Goal: Information Seeking & Learning: Learn about a topic

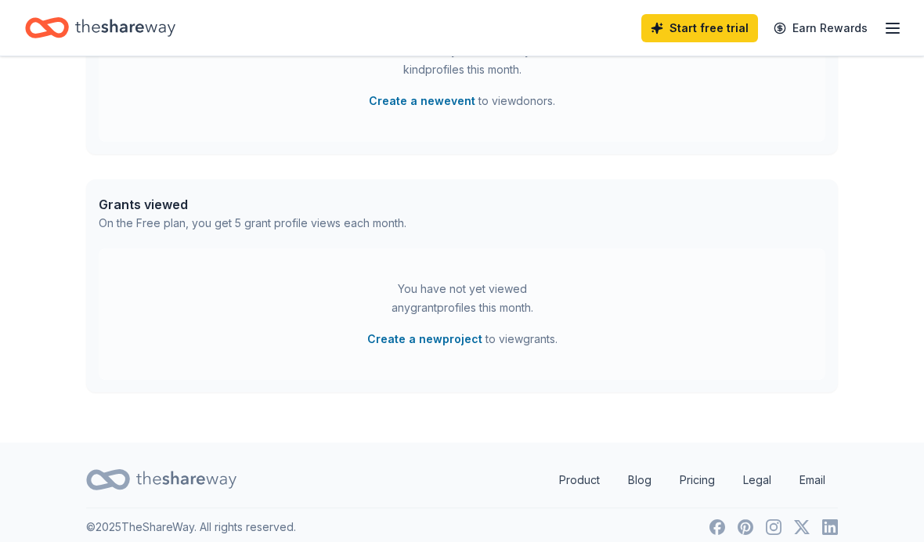
scroll to position [542, 0]
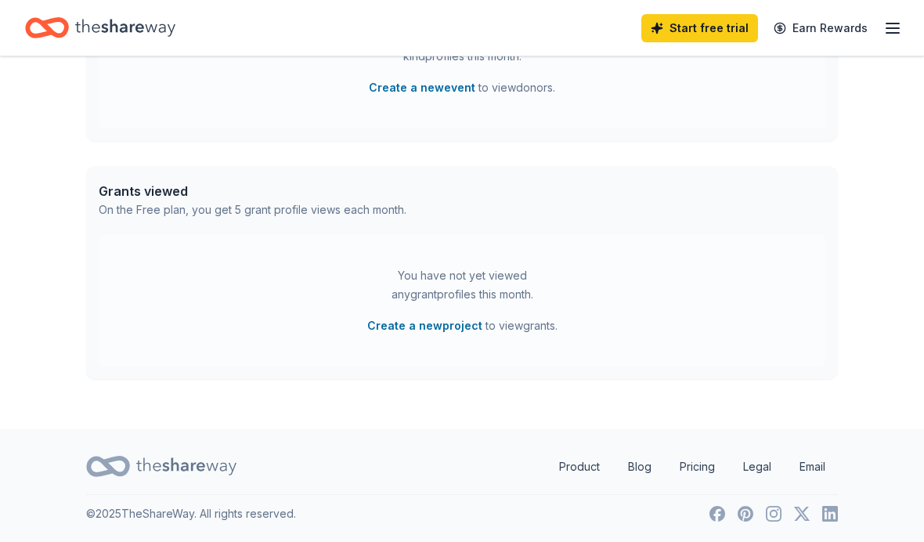
click at [753, 259] on div "You have not yet viewed any grant profiles this month. Create a new project to …" at bounding box center [462, 300] width 726 height 131
click at [440, 320] on button "Create a new project" at bounding box center [424, 325] width 115 height 19
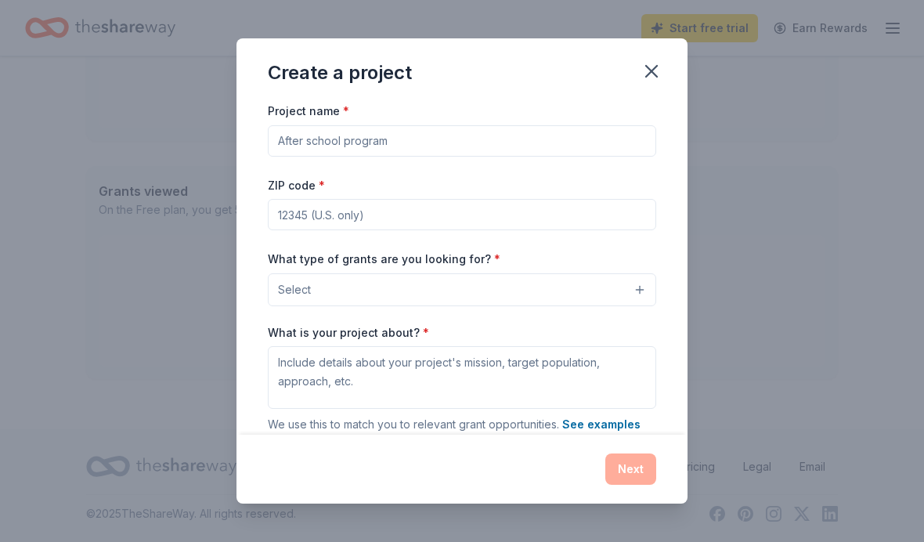
click at [484, 133] on input "Project name *" at bounding box center [462, 140] width 388 height 31
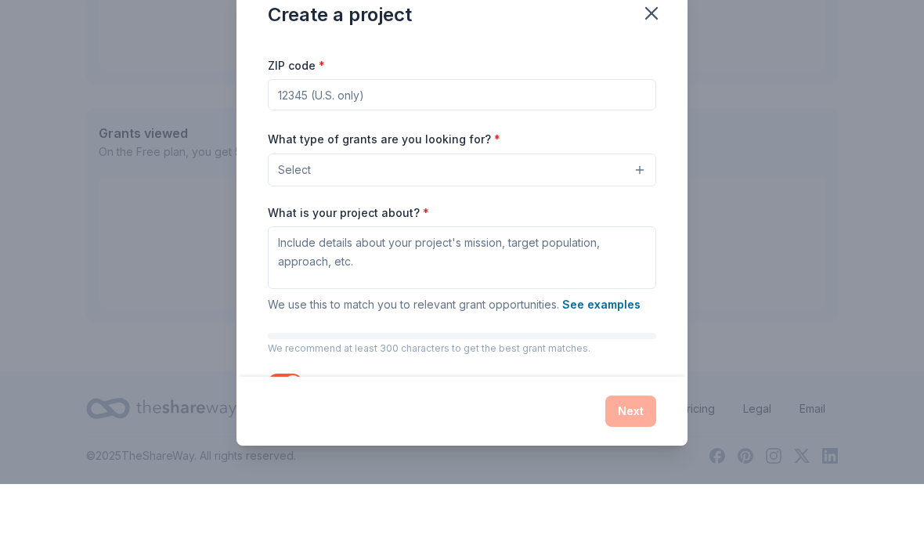
scroll to position [65, 0]
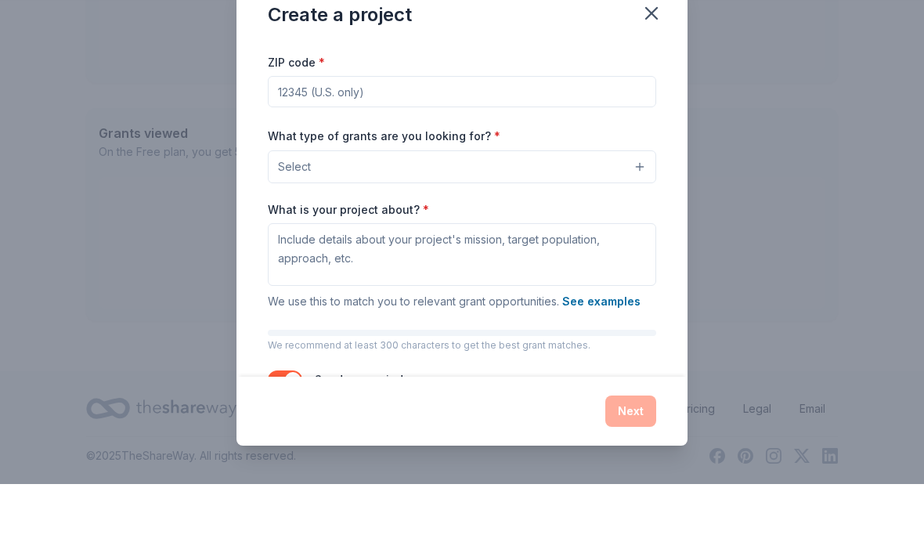
type input "Musical They’re Camp"
click at [530, 134] on input "ZIP code *" at bounding box center [462, 149] width 388 height 31
type input "94546"
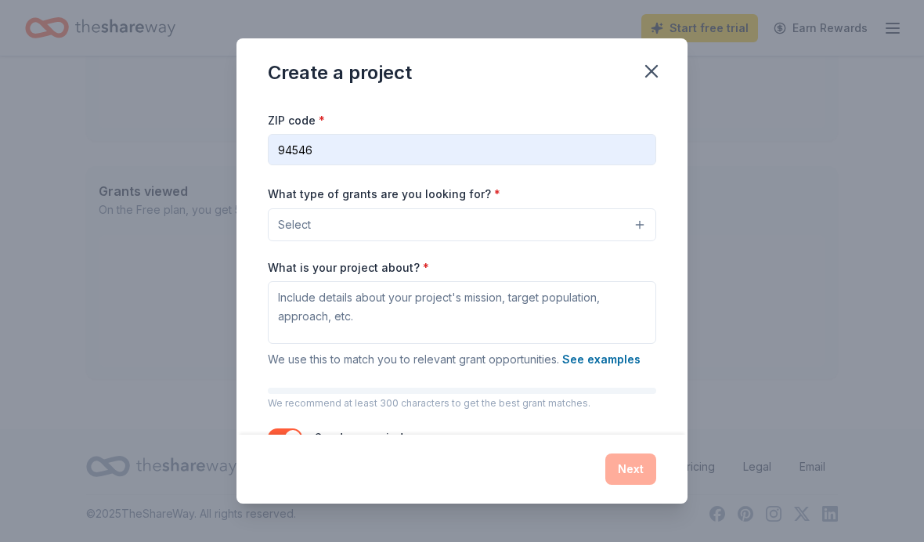
click at [643, 219] on button "Select" at bounding box center [462, 224] width 388 height 33
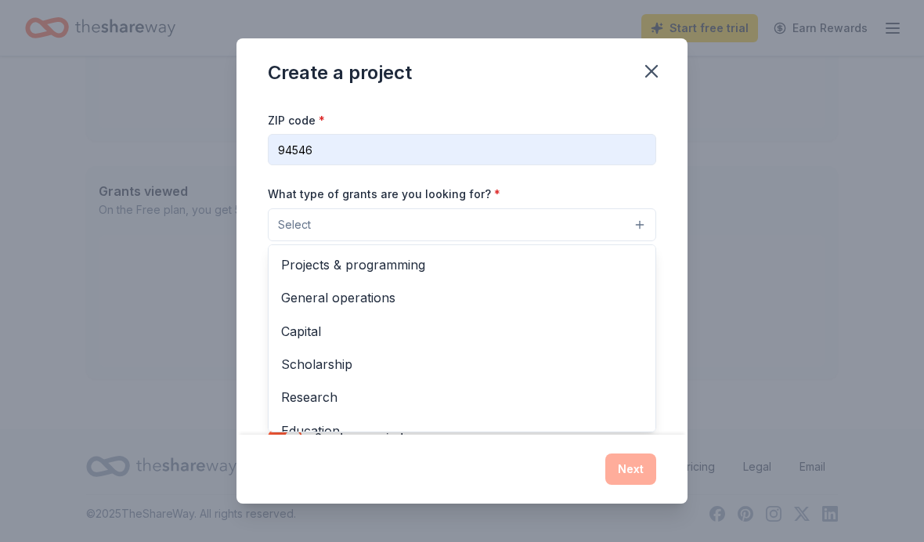
scroll to position [0, 0]
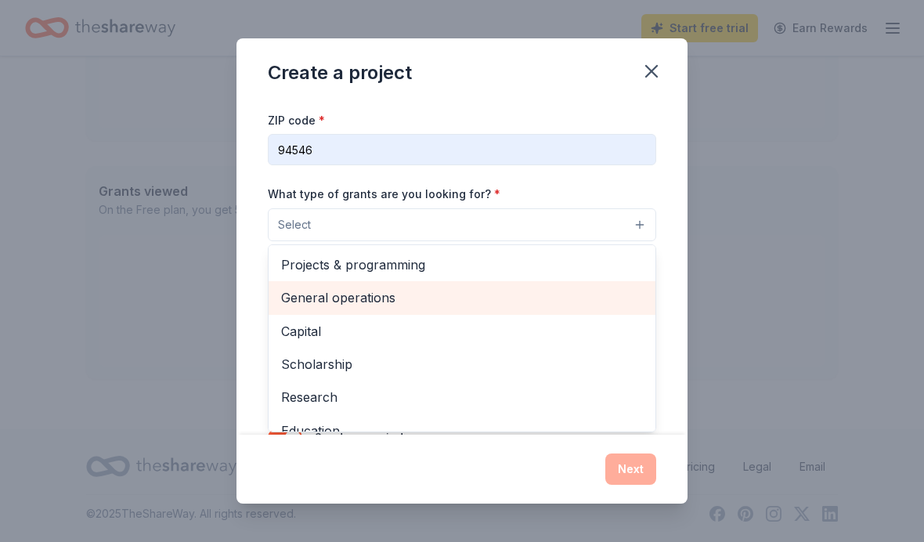
click at [392, 297] on span "General operations" at bounding box center [462, 297] width 362 height 20
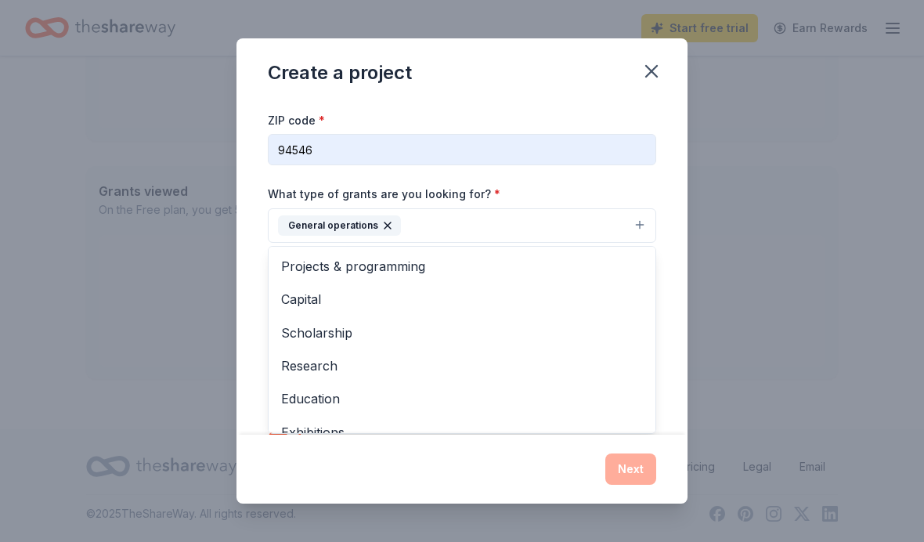
click at [416, 266] on span "Projects & programming" at bounding box center [462, 266] width 362 height 20
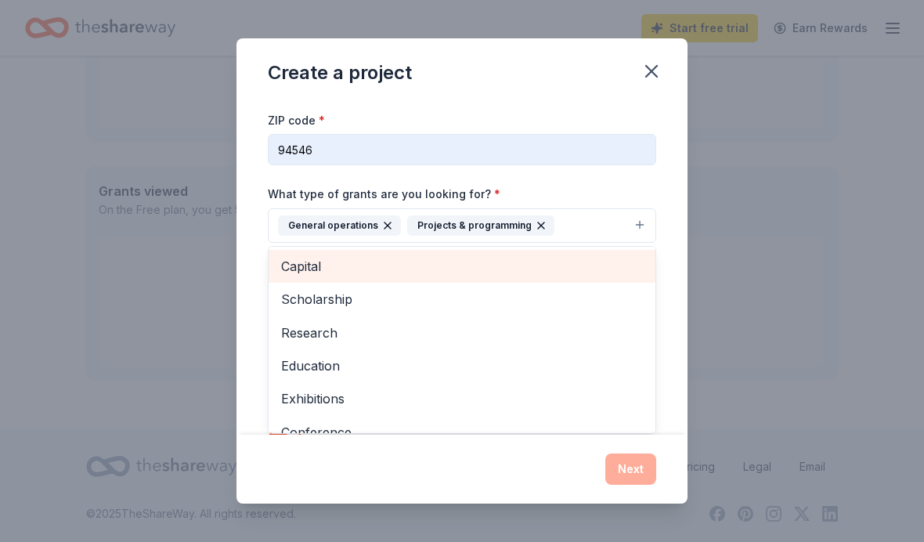
click at [559, 274] on span "Capital" at bounding box center [462, 266] width 362 height 20
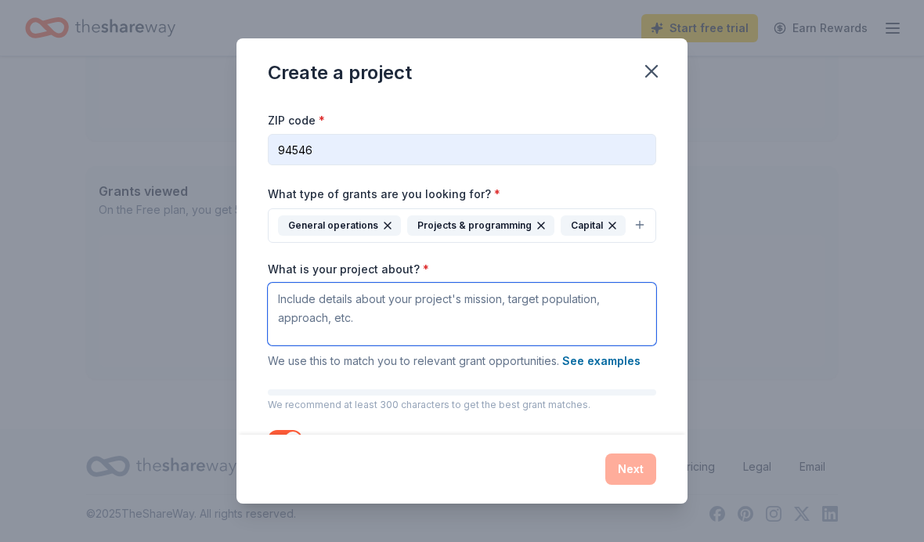
click at [530, 294] on textarea "What is your project about? *" at bounding box center [462, 314] width 388 height 63
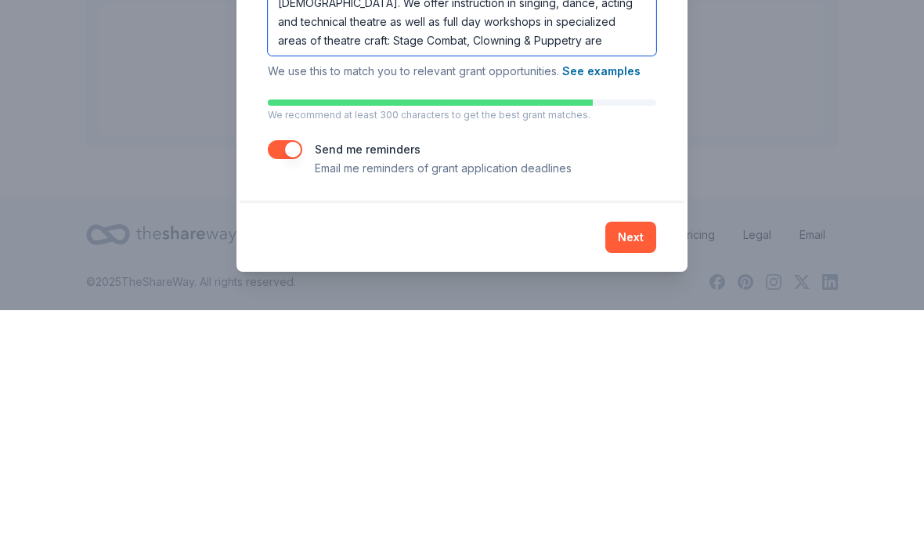
scroll to position [149, 0]
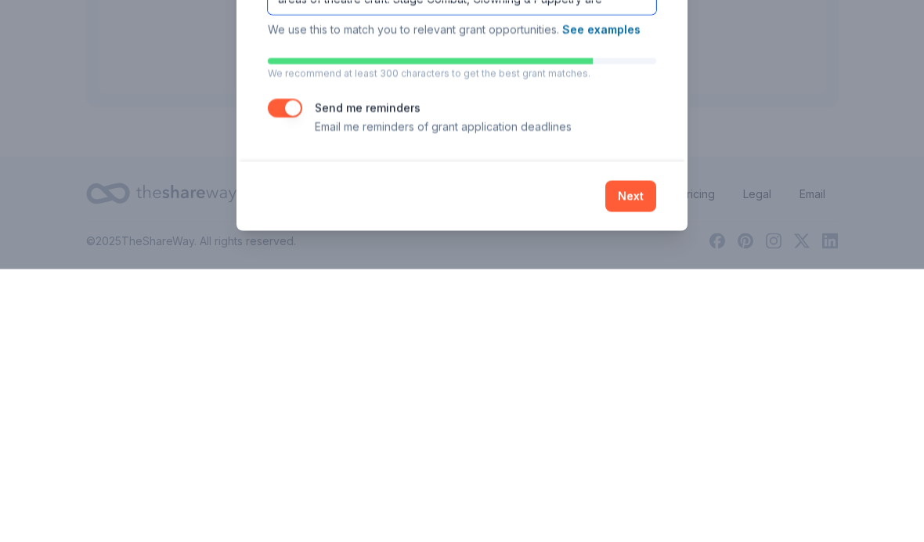
type textarea "We are a musical theatre summer camp. We have students age 7-15. We offer instr…"
click at [629, 453] on button "Next" at bounding box center [630, 468] width 51 height 31
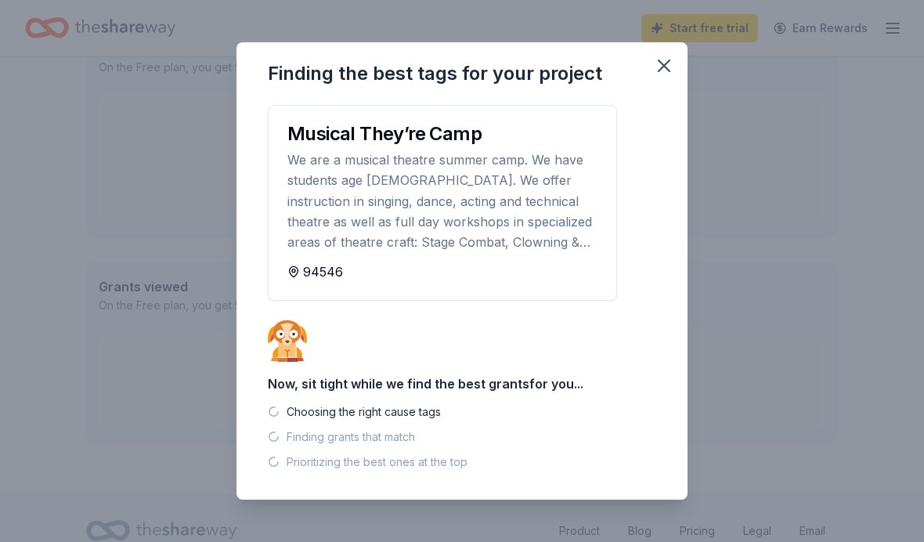
scroll to position [510, 0]
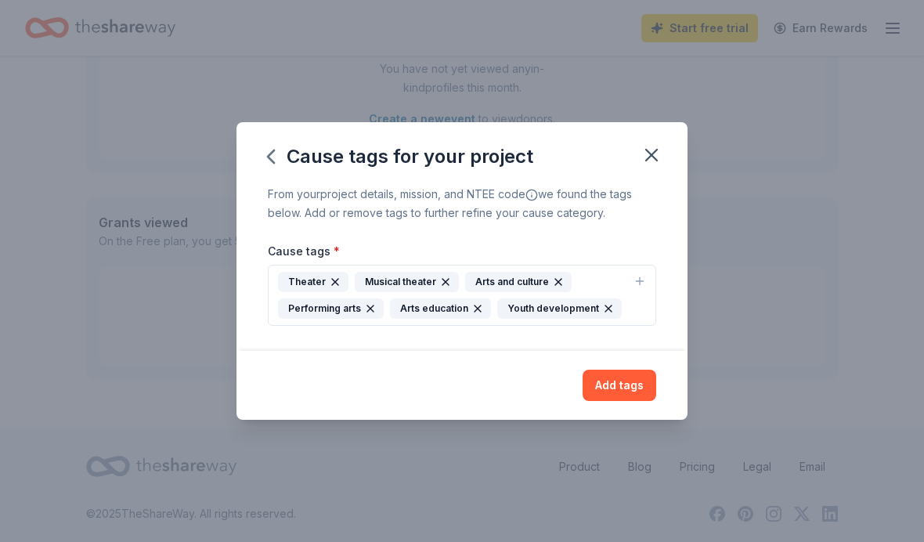
click at [630, 378] on button "Add tags" at bounding box center [619, 384] width 74 height 31
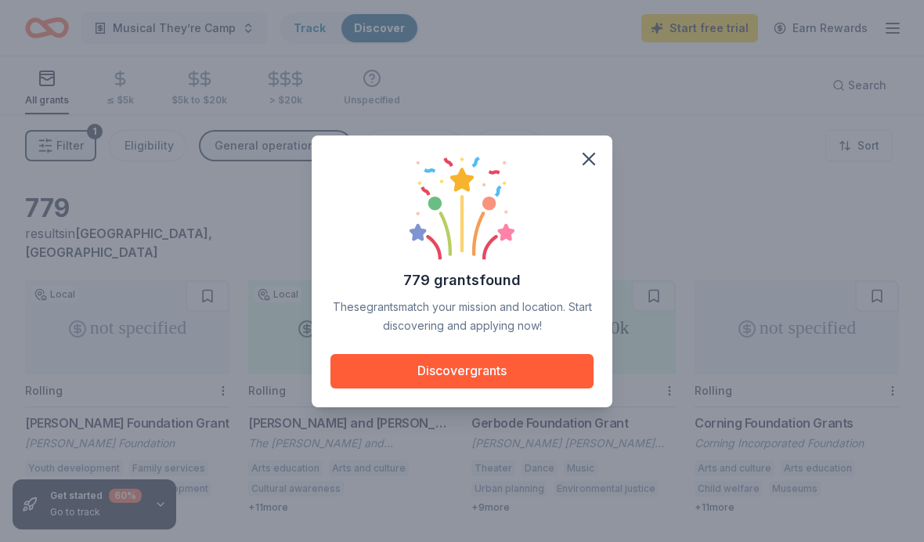
click at [557, 370] on button "Discover grants" at bounding box center [461, 371] width 263 height 34
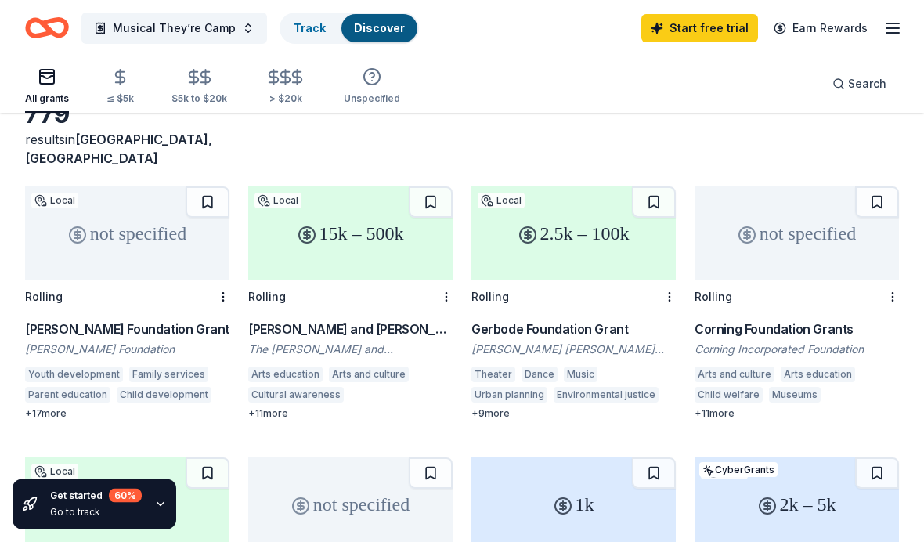
scroll to position [94, 0]
click at [414, 319] on div "[PERSON_NAME] and [PERSON_NAME] Fund [PERSON_NAME]" at bounding box center [350, 328] width 204 height 19
click at [600, 320] on div "Gerbode Foundation Grant" at bounding box center [573, 329] width 204 height 19
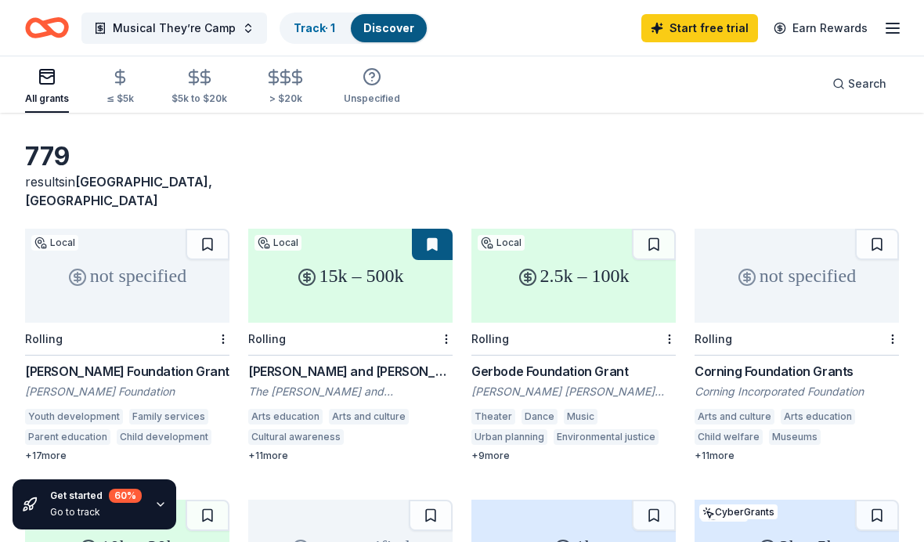
scroll to position [81, 0]
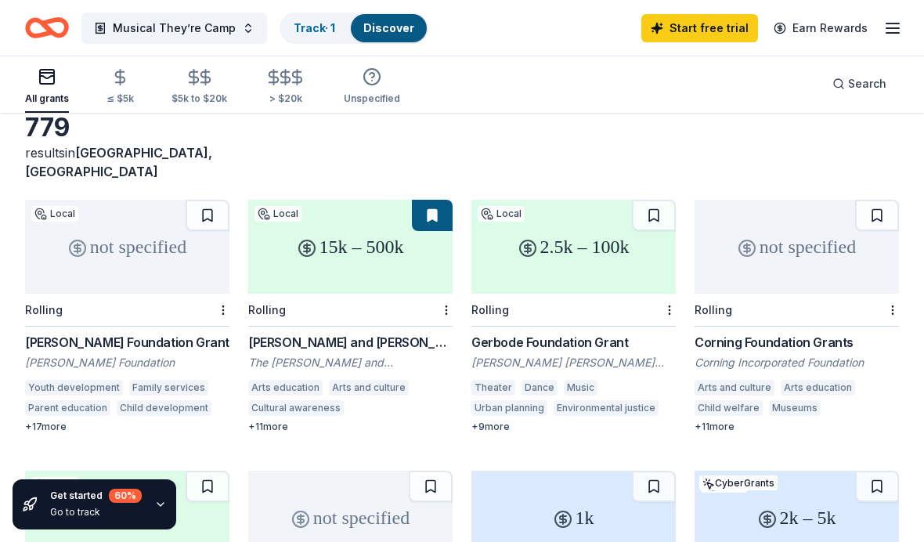
click at [106, 333] on div "S. H. Cowell Foundation Grant" at bounding box center [127, 342] width 204 height 19
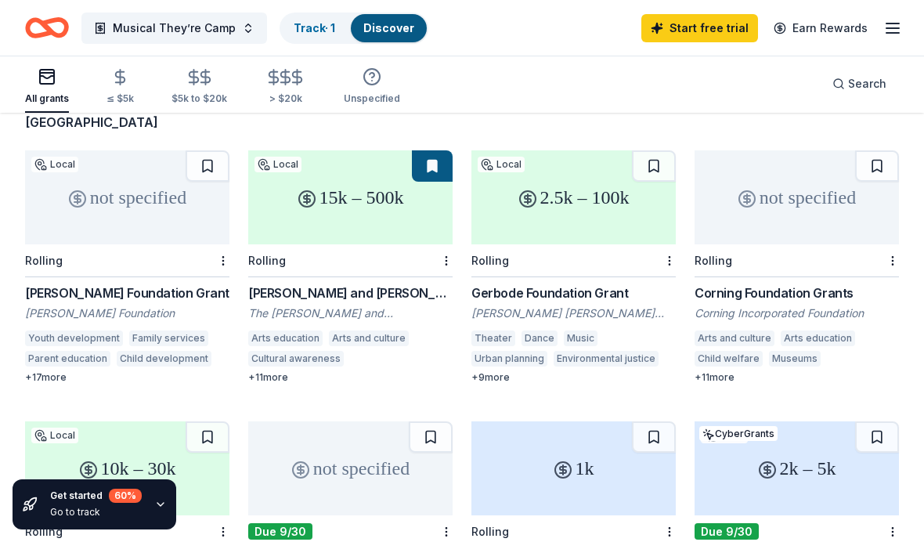
scroll to position [128, 0]
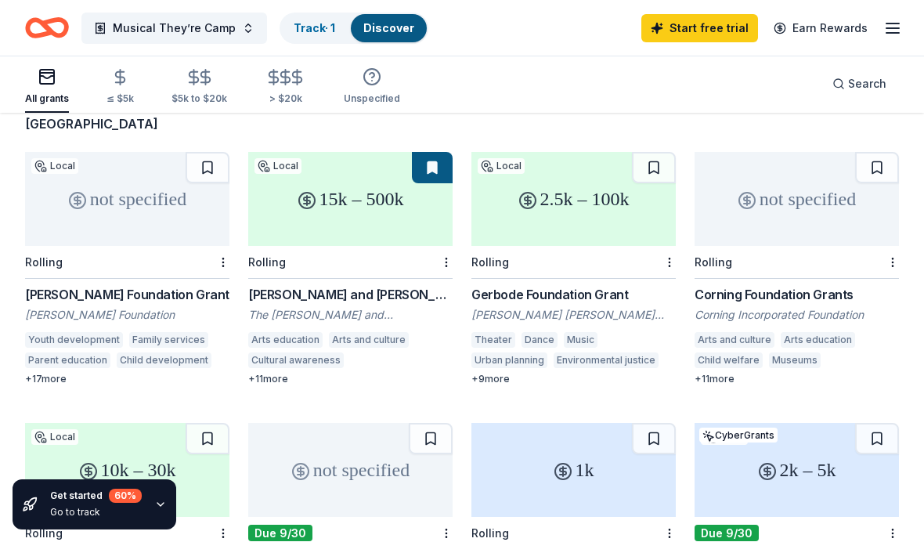
click at [796, 195] on div "not specified" at bounding box center [796, 199] width 204 height 94
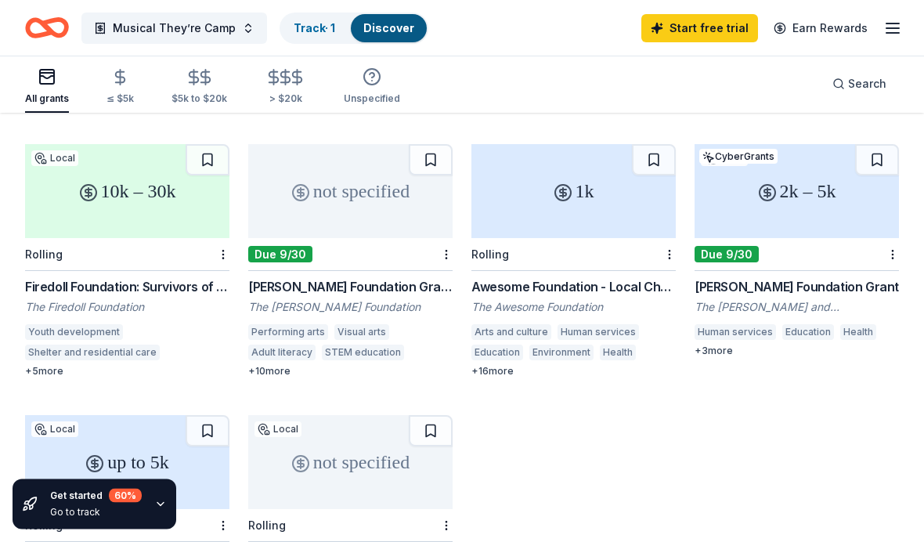
scroll to position [408, 0]
click at [93, 298] on div "The Firedoll Foundation" at bounding box center [127, 306] width 204 height 16
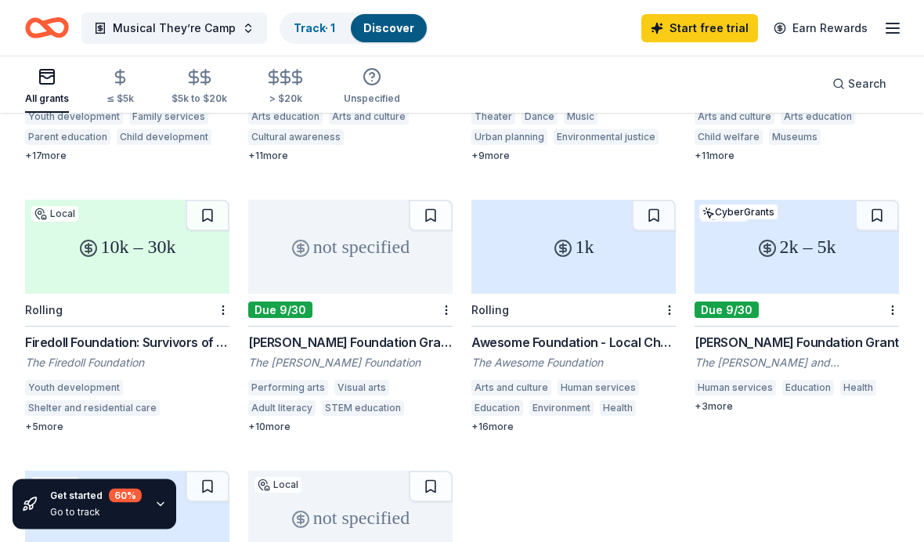
scroll to position [352, 0]
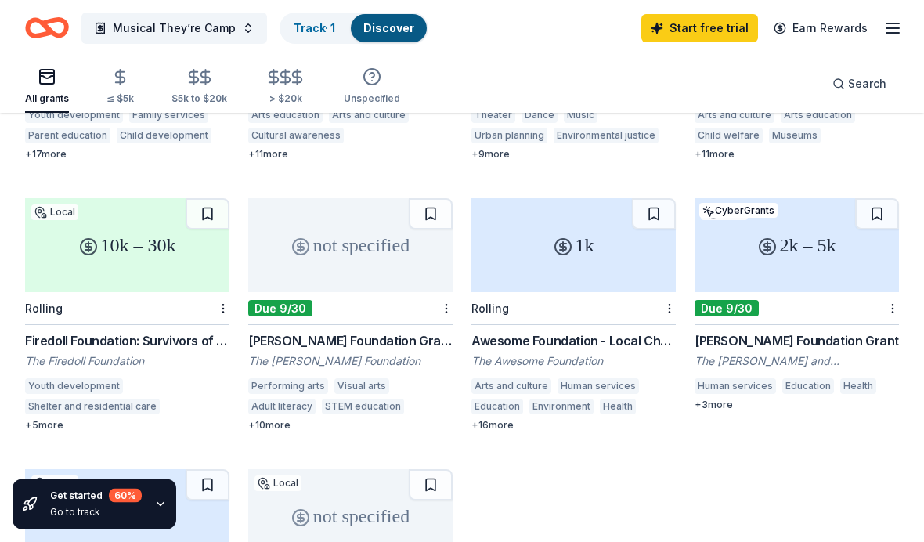
click at [599, 215] on div "1k" at bounding box center [573, 246] width 204 height 94
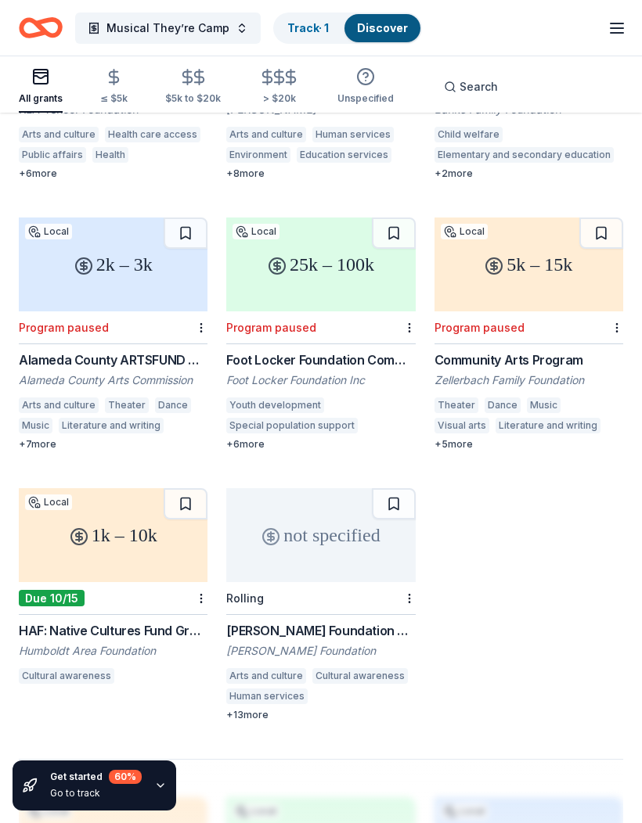
scroll to position [1417, 0]
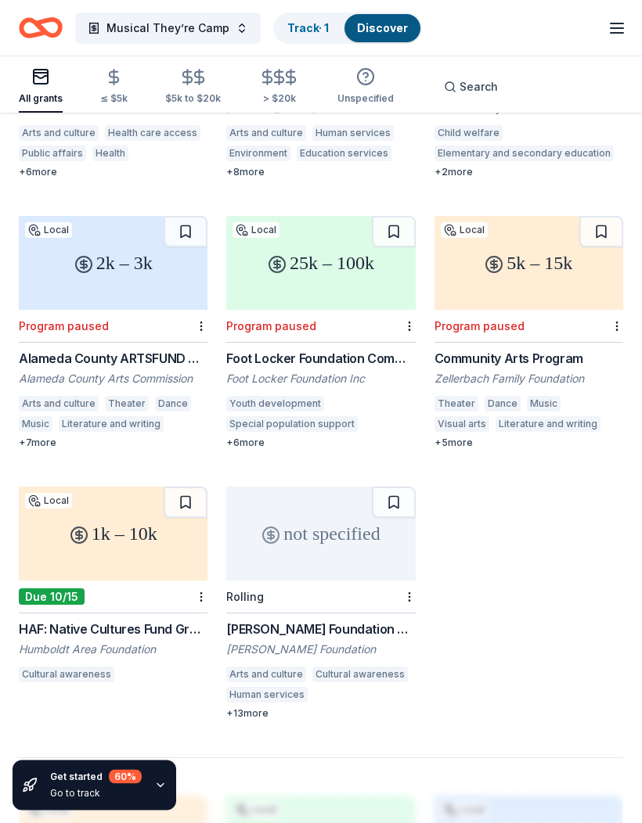
click at [33, 320] on div "Program paused" at bounding box center [64, 326] width 90 height 13
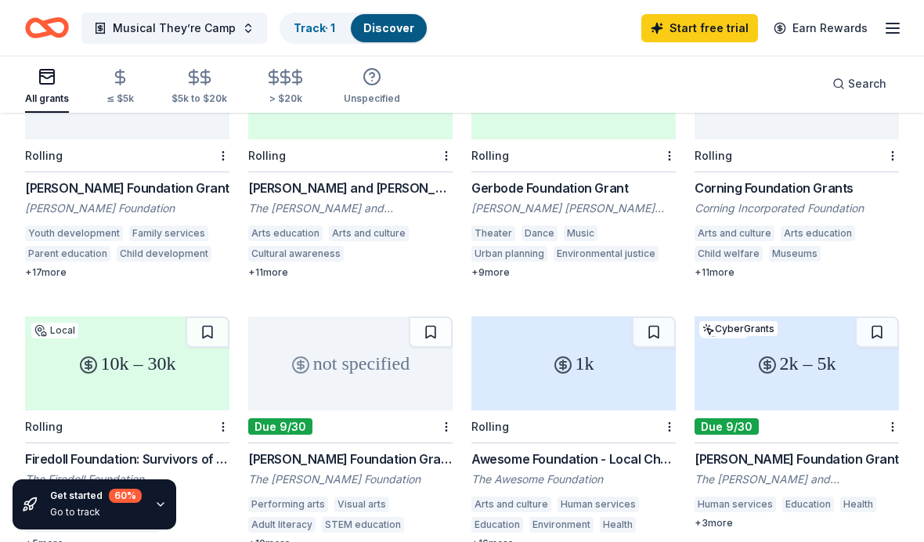
scroll to position [0, 0]
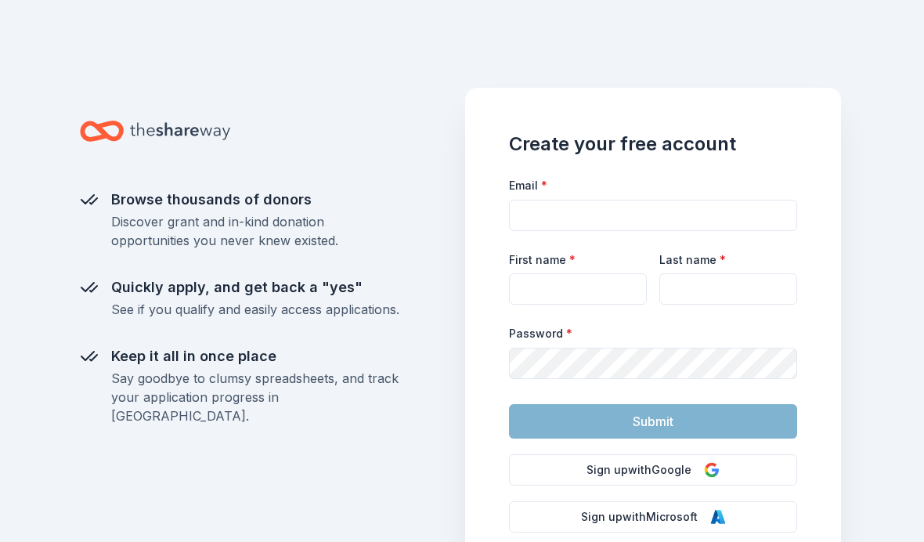
scroll to position [65, 0]
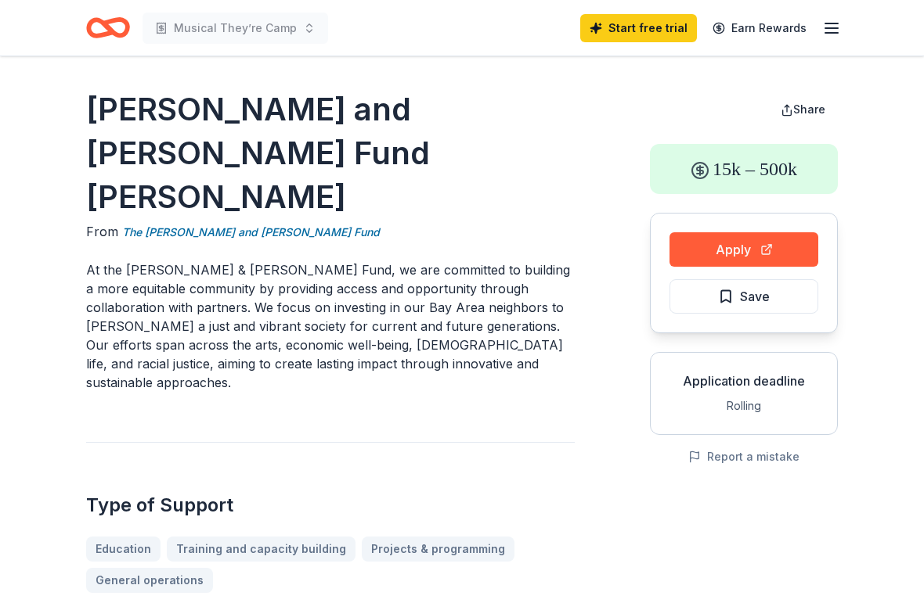
click at [772, 299] on button "Save" at bounding box center [743, 296] width 149 height 34
click at [795, 109] on span "Share" at bounding box center [809, 109] width 32 height 13
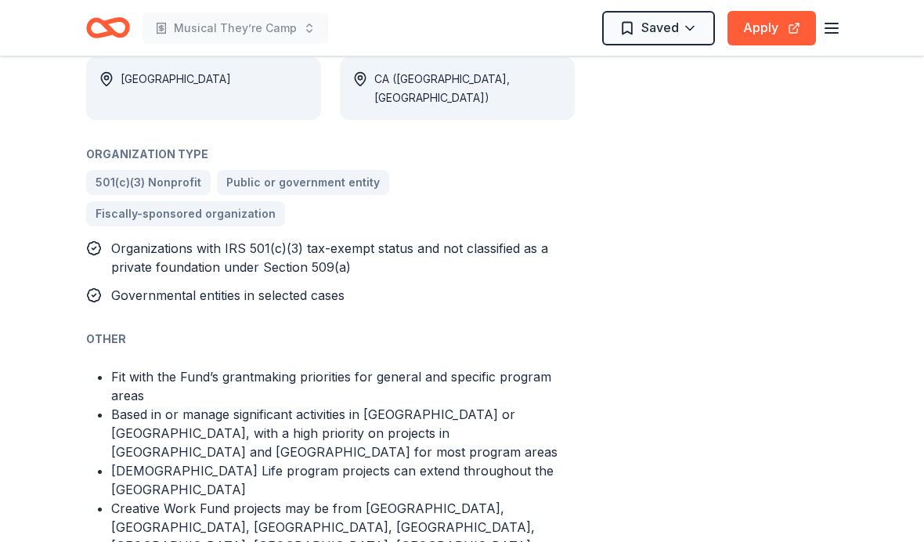
scroll to position [1059, 0]
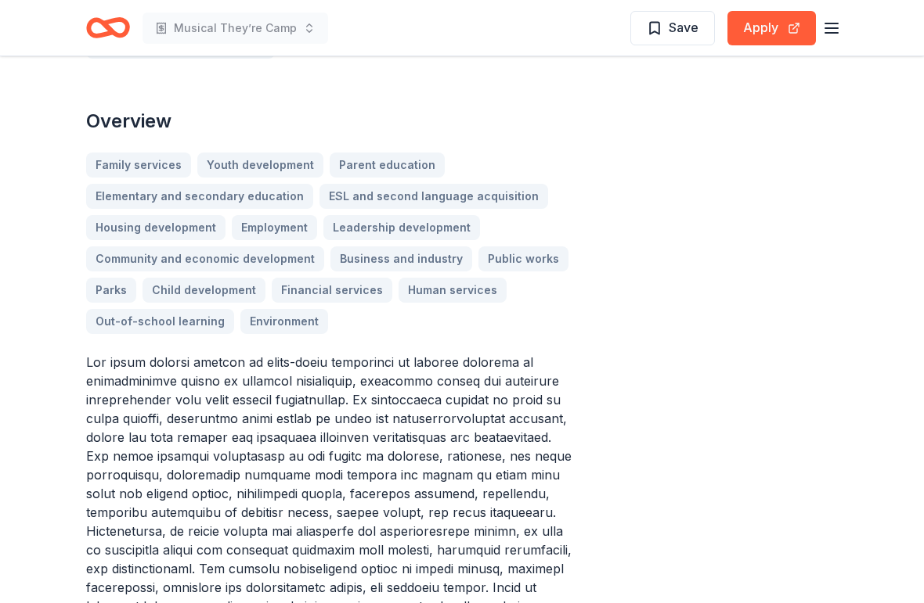
scroll to position [420, 0]
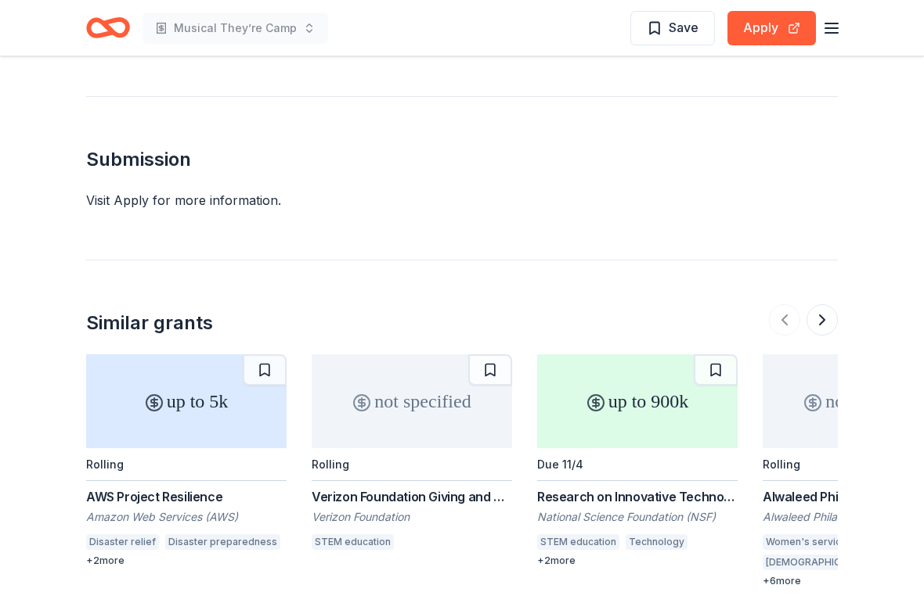
scroll to position [1994, 0]
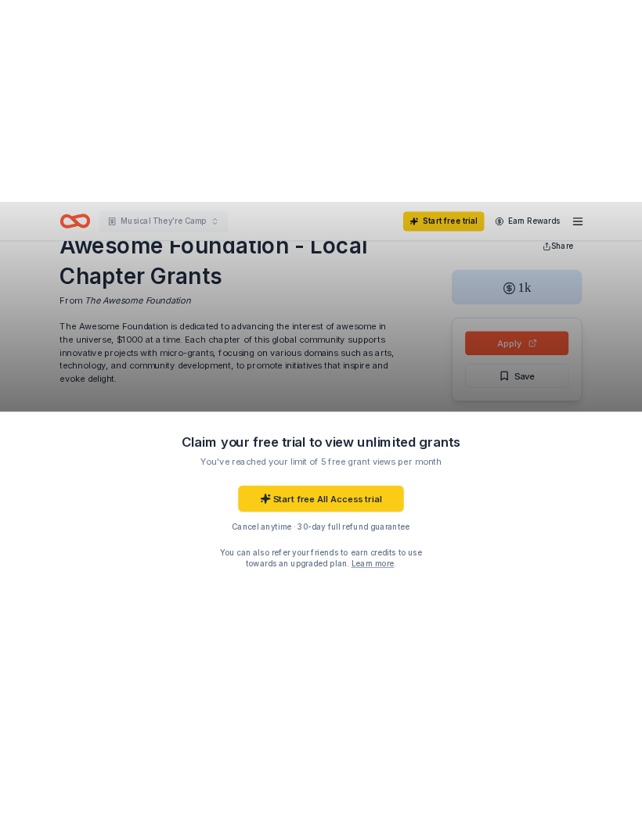
scroll to position [48, 0]
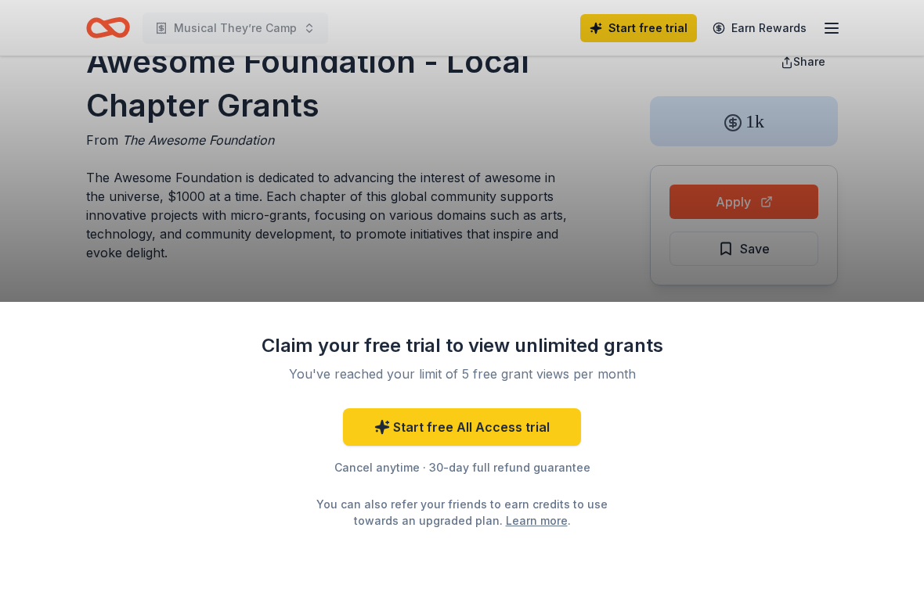
click at [836, 380] on div "Claim your free trial to view unlimited grants You've reached your limit of 5 f…" at bounding box center [462, 453] width 924 height 302
click at [594, 275] on div "Claim your free trial to view unlimited grants You've reached your limit of 5 f…" at bounding box center [462, 301] width 924 height 603
click at [809, 65] on div "Claim your free trial to view unlimited grants You've reached your limit of 5 f…" at bounding box center [462, 301] width 924 height 603
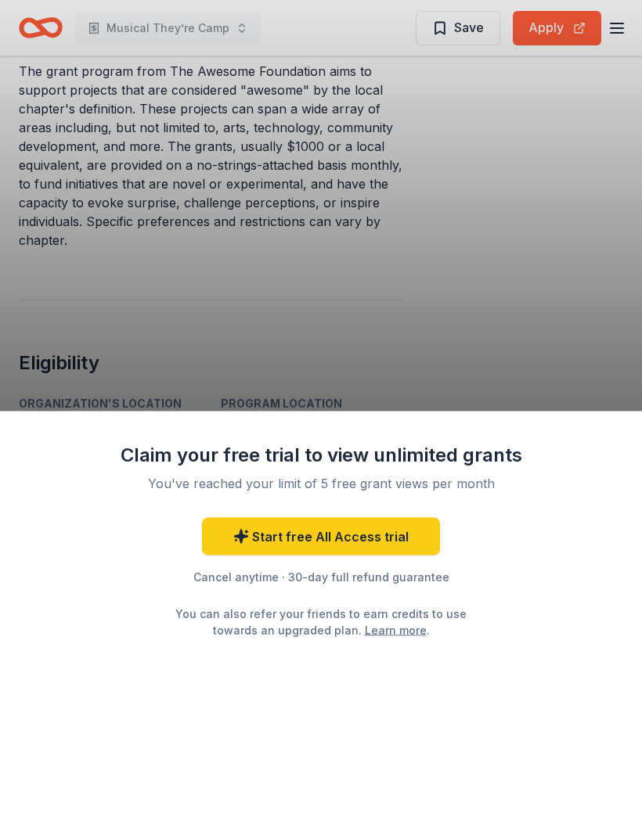
scroll to position [781, 0]
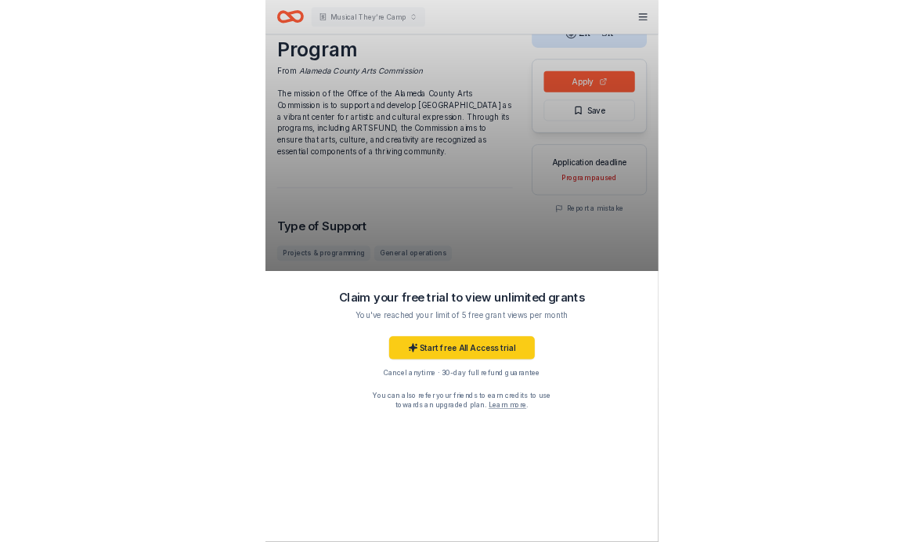
scroll to position [117, 0]
